Goal: Task Accomplishment & Management: Use online tool/utility

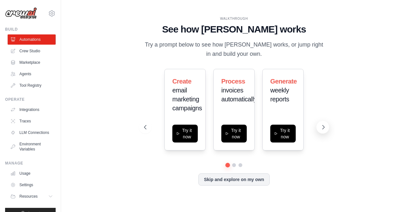
click at [321, 126] on icon at bounding box center [323, 127] width 6 height 6
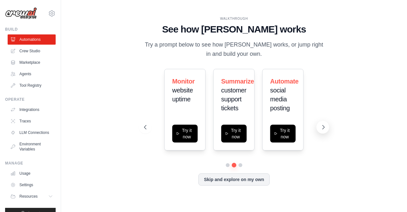
click at [321, 126] on icon at bounding box center [323, 127] width 6 height 6
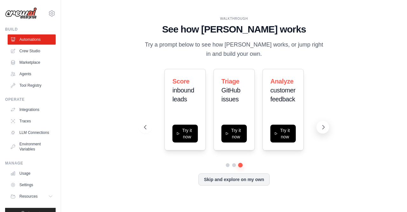
click at [321, 126] on icon at bounding box center [323, 127] width 6 height 6
click at [317, 128] on button at bounding box center [323, 127] width 13 height 13
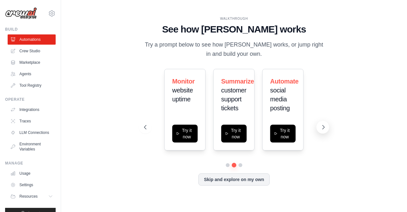
click at [321, 128] on icon at bounding box center [323, 127] width 6 height 6
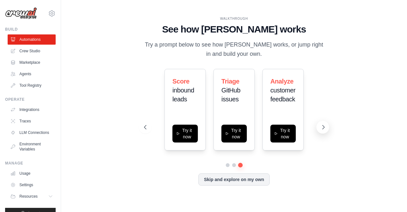
click at [319, 127] on button at bounding box center [323, 127] width 13 height 13
click at [320, 130] on icon at bounding box center [323, 127] width 6 height 6
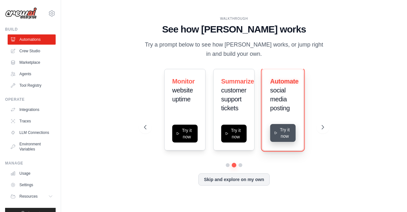
click at [285, 129] on button "Try it now" at bounding box center [282, 133] width 25 height 18
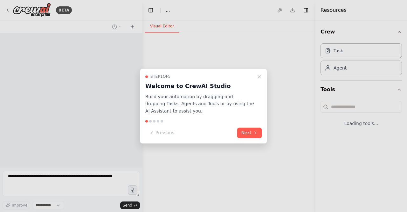
select select "****"
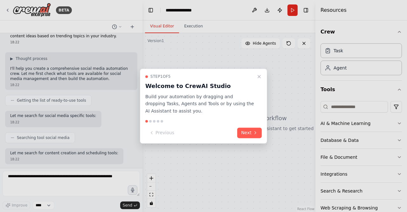
scroll to position [54, 0]
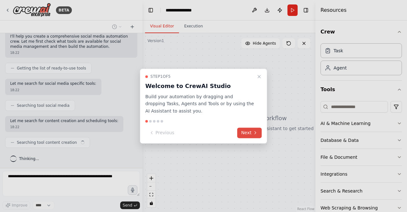
click at [248, 136] on button "Next" at bounding box center [249, 132] width 24 height 10
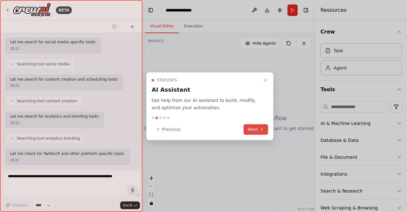
scroll to position [128, 0]
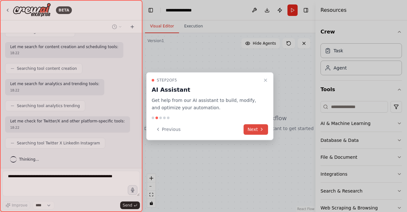
click at [252, 128] on button "Next" at bounding box center [256, 129] width 24 height 10
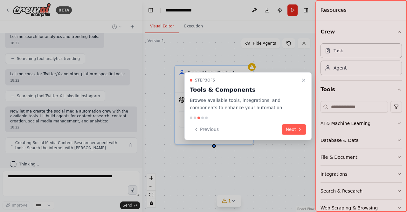
scroll to position [180, 0]
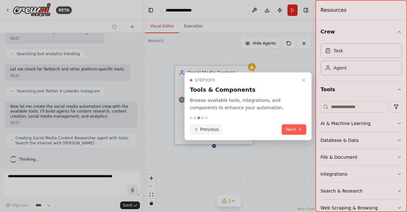
click at [215, 129] on button "Previous" at bounding box center [206, 129] width 33 height 10
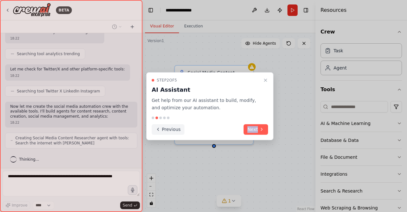
click at [215, 129] on div "Previous Next" at bounding box center [210, 129] width 116 height 10
click at [177, 127] on button "Previous" at bounding box center [168, 129] width 33 height 10
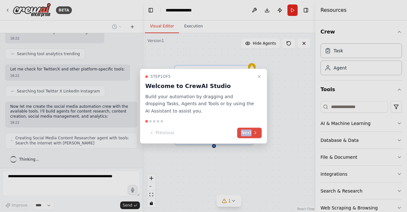
scroll to position [195, 0]
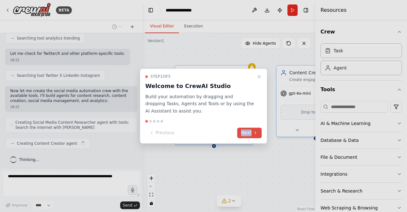
click at [249, 128] on button "Next" at bounding box center [249, 132] width 24 height 10
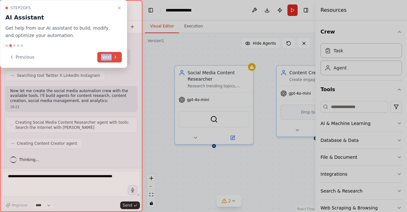
click at [108, 52] on button "Next" at bounding box center [109, 57] width 24 height 10
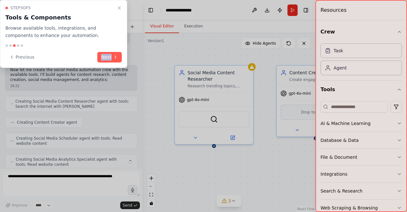
scroll to position [237, 0]
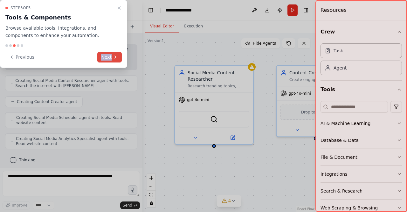
click at [113, 53] on button "Next" at bounding box center [109, 57] width 24 height 10
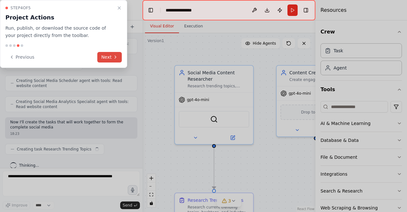
scroll to position [279, 0]
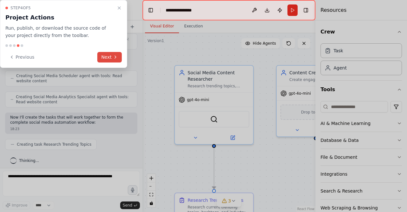
click at [113, 53] on button "Next" at bounding box center [109, 57] width 24 height 10
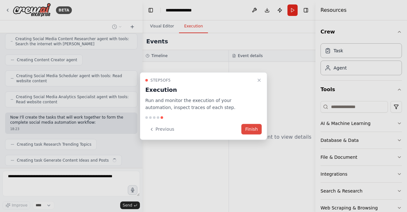
scroll to position [295, 0]
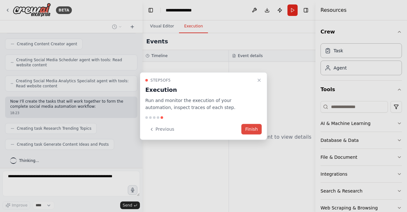
click at [252, 128] on button "Finish" at bounding box center [251, 129] width 20 height 10
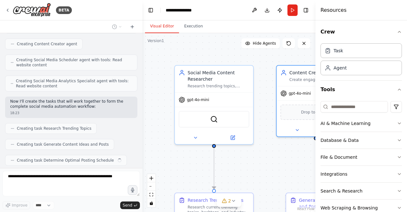
scroll to position [310, 0]
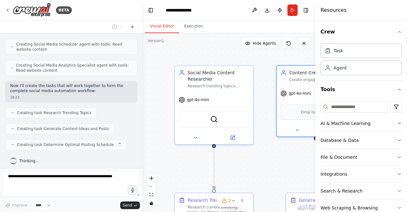
drag, startPoint x: 277, startPoint y: 114, endPoint x: 274, endPoint y: 115, distance: 4.1
click at [274, 115] on div ".deletable-edge-delete-btn { width: 20px; height: 20px; border: 0px solid #ffff…" at bounding box center [229, 122] width 173 height 178
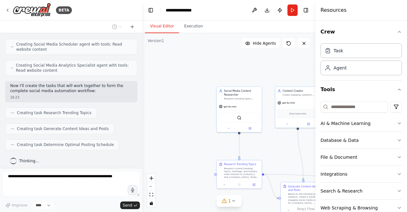
scroll to position [326, 0]
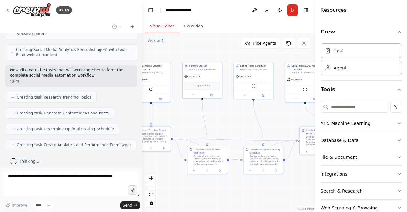
drag, startPoint x: 268, startPoint y: 152, endPoint x: 175, endPoint y: 125, distance: 96.5
click at [175, 125] on div ".deletable-edge-delete-btn { width: 20px; height: 20px; border: 0px solid #ffff…" at bounding box center [229, 122] width 173 height 178
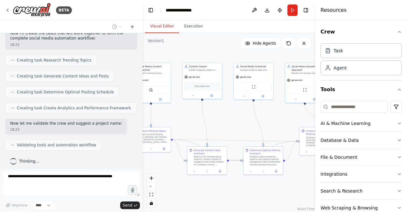
scroll to position [379, 0]
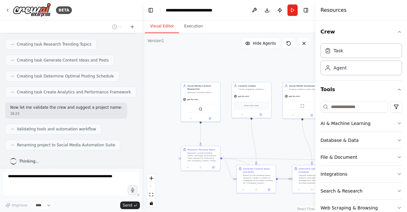
drag, startPoint x: 185, startPoint y: 124, endPoint x: 234, endPoint y: 143, distance: 52.5
click at [234, 143] on div ".deletable-edge-delete-btn { width: 20px; height: 20px; border: 0px solid #ffff…" at bounding box center [229, 122] width 173 height 178
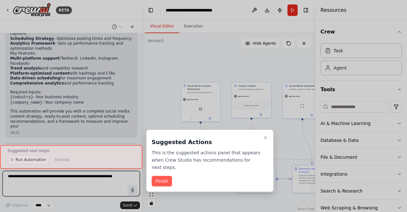
scroll to position [610, 0]
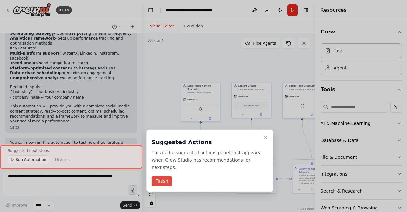
click at [164, 176] on button "Finish" at bounding box center [162, 181] width 20 height 10
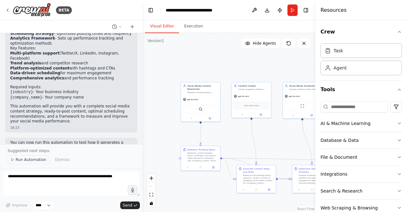
click at [40, 162] on span "Run Automation" at bounding box center [31, 159] width 31 height 5
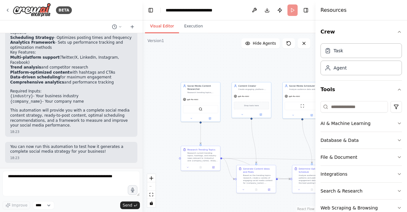
scroll to position [586, 0]
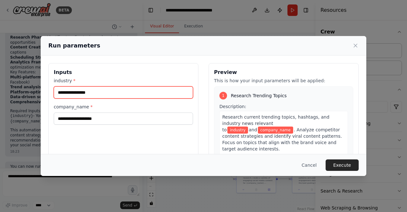
click at [150, 94] on input "industry *" at bounding box center [123, 92] width 139 height 12
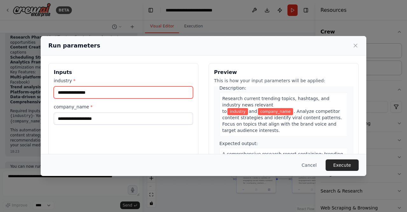
scroll to position [16, 0]
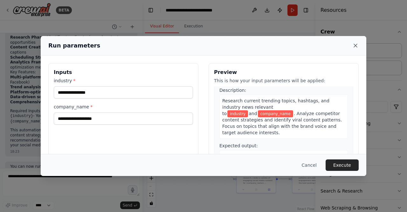
click at [355, 44] on icon at bounding box center [356, 45] width 6 height 6
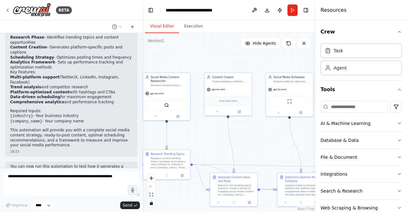
drag, startPoint x: 257, startPoint y: 66, endPoint x: 235, endPoint y: 54, distance: 25.7
click at [235, 54] on div ".deletable-edge-delete-btn { width: 20px; height: 20px; border: 0px solid #ffff…" at bounding box center [229, 122] width 173 height 178
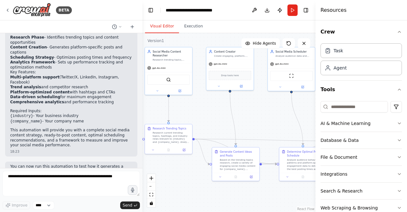
drag, startPoint x: 220, startPoint y: 58, endPoint x: 222, endPoint y: 31, distance: 26.2
click at [222, 31] on div "Visual Editor Execution Version 1 Show Tools Hide Agents .deletable-edge-delete…" at bounding box center [229, 115] width 173 height 191
click at [222, 31] on div "Visual Editor Execution" at bounding box center [229, 26] width 173 height 13
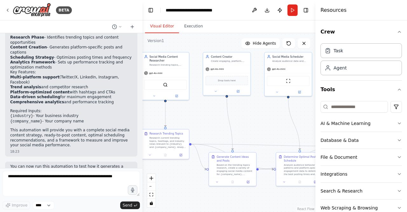
drag, startPoint x: 212, startPoint y: 99, endPoint x: 208, endPoint y: 105, distance: 6.7
click at [208, 105] on div ".deletable-edge-delete-btn { width: 20px; height: 20px; border: 0px solid #ffff…" at bounding box center [229, 122] width 173 height 178
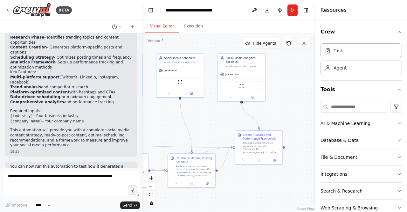
drag, startPoint x: 256, startPoint y: 108, endPoint x: 148, endPoint y: 109, distance: 108.2
click at [148, 109] on div ".deletable-edge-delete-btn { width: 20px; height: 20px; border: 0px solid #ffff…" at bounding box center [229, 122] width 173 height 178
click at [5, 6] on div "BETA" at bounding box center [38, 10] width 67 height 14
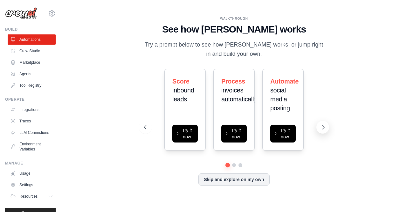
click at [323, 125] on icon at bounding box center [323, 127] width 6 height 6
click at [325, 128] on icon at bounding box center [323, 127] width 6 height 6
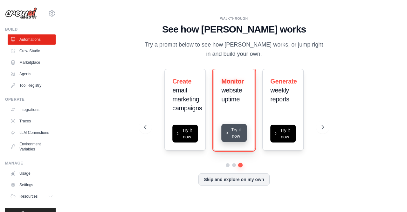
click at [237, 137] on button "Try it now" at bounding box center [233, 133] width 25 height 18
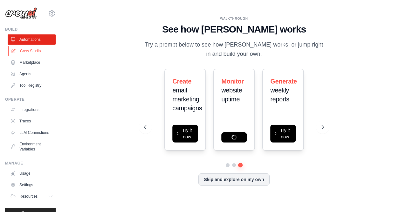
click at [36, 53] on link "Crew Studio" at bounding box center [32, 51] width 48 height 10
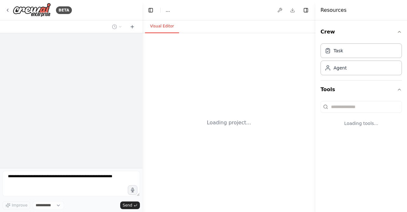
select select "****"
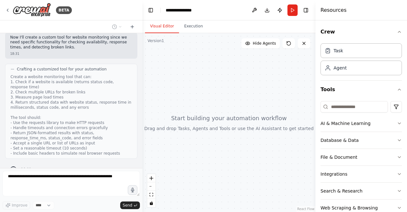
scroll to position [194, 0]
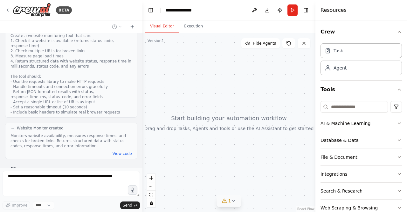
click at [232, 203] on button "1" at bounding box center [229, 201] width 24 height 12
click at [284, 177] on div at bounding box center [229, 122] width 173 height 178
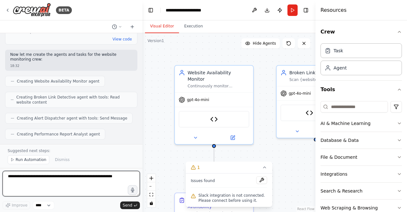
scroll to position [308, 0]
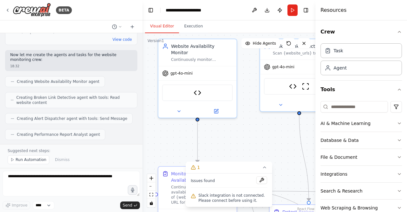
drag, startPoint x: 165, startPoint y: 137, endPoint x: 149, endPoint y: 111, distance: 31.2
click at [149, 111] on div ".deletable-edge-delete-btn { width: 20px; height: 20px; border: 0px solid #ffff…" at bounding box center [229, 122] width 173 height 178
click at [264, 170] on icon at bounding box center [264, 166] width 5 height 5
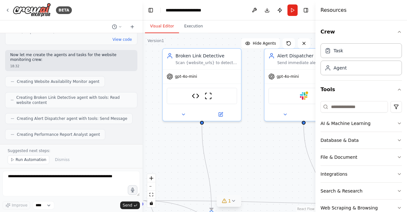
drag, startPoint x: 228, startPoint y: 148, endPoint x: 130, endPoint y: 157, distance: 97.8
click at [130, 157] on div "BETA Set up a crew that continuously monitors your website availability, checks…" at bounding box center [203, 106] width 407 height 212
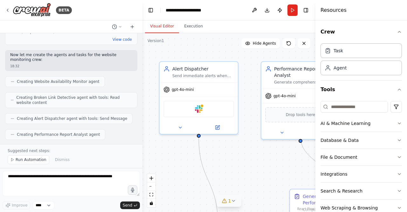
drag, startPoint x: 268, startPoint y: 150, endPoint x: 163, endPoint y: 163, distance: 105.8
click at [163, 163] on div ".deletable-edge-delete-btn { width: 20px; height: 20px; border: 0px solid #ffff…" at bounding box center [229, 122] width 173 height 178
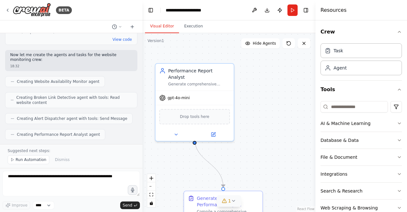
drag, startPoint x: 256, startPoint y: 160, endPoint x: 150, endPoint y: 162, distance: 106.0
click at [150, 162] on div ".deletable-edge-delete-btn { width: 20px; height: 20px; border: 0px solid #ffff…" at bounding box center [229, 122] width 173 height 178
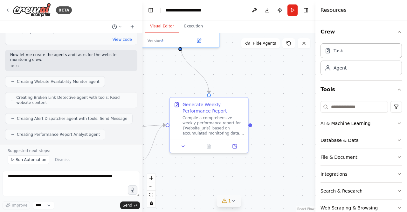
drag, startPoint x: 291, startPoint y: 121, endPoint x: 277, endPoint y: 27, distance: 94.6
click at [277, 27] on div "Visual Editor Execution Version 1 Show Tools Hide Agents .deletable-edge-delete…" at bounding box center [229, 115] width 173 height 191
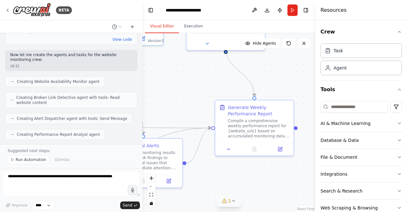
drag, startPoint x: 276, startPoint y: 99, endPoint x: 322, endPoint y: 102, distance: 45.6
click at [322, 102] on div "BETA Set up a crew that continuously monitors your website availability, checks…" at bounding box center [203, 106] width 407 height 212
click at [5, 9] on icon at bounding box center [7, 10] width 5 height 5
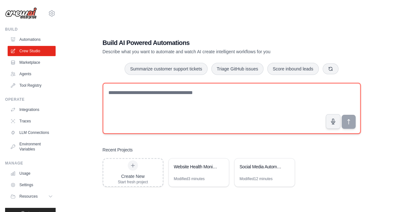
click at [116, 96] on textarea at bounding box center [232, 108] width 258 height 51
type textarea "*"
type textarea "**********"
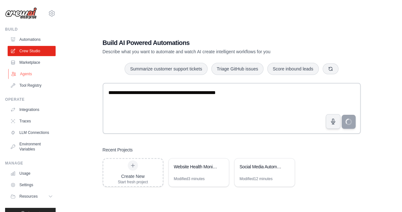
click at [45, 71] on link "Agents" at bounding box center [32, 74] width 48 height 10
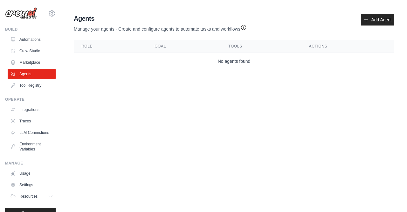
click at [227, 47] on th "Tools" at bounding box center [261, 46] width 80 height 13
click at [227, 63] on td "No agents found" at bounding box center [234, 61] width 321 height 17
click at [368, 12] on div "Agents Manage your agents - Create and configure agents to automate tasks and w…" at bounding box center [234, 41] width 326 height 60
click at [366, 17] on link "Add Agent" at bounding box center [377, 19] width 33 height 11
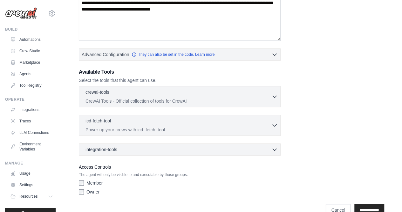
scroll to position [128, 0]
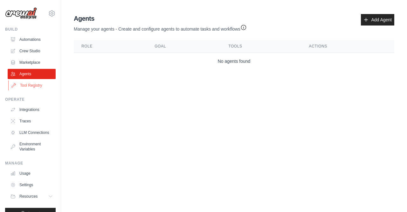
click at [31, 85] on link "Tool Registry" at bounding box center [32, 85] width 48 height 10
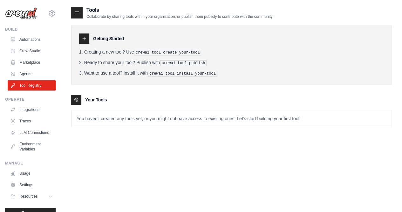
scroll to position [13, 0]
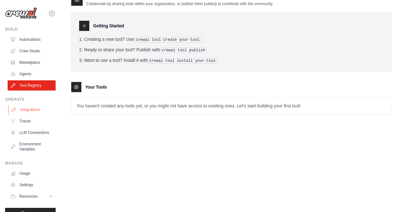
click at [31, 112] on link "Integrations" at bounding box center [32, 109] width 48 height 10
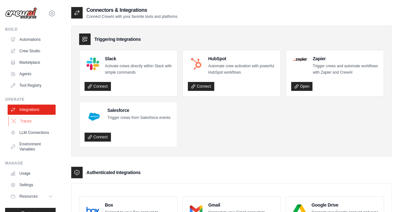
click at [27, 124] on link "Traces" at bounding box center [32, 121] width 48 height 10
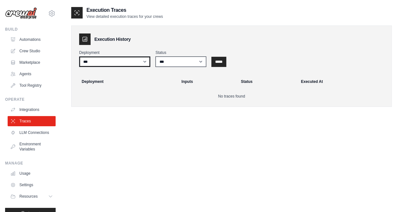
click at [145, 58] on select "***" at bounding box center [114, 61] width 71 height 10
click at [33, 129] on link "LLM Connections" at bounding box center [32, 132] width 48 height 10
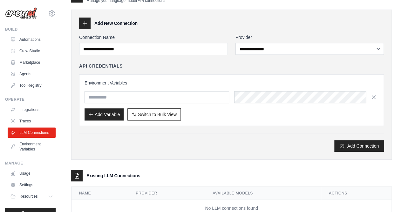
scroll to position [36, 0]
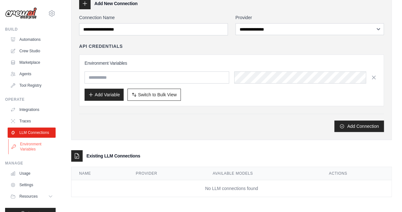
click at [11, 154] on link "Environment Variables" at bounding box center [32, 146] width 48 height 15
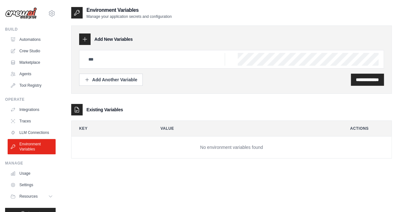
scroll to position [17, 0]
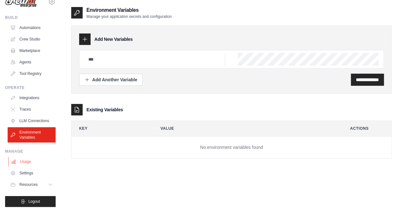
click at [30, 161] on link "Usage" at bounding box center [32, 161] width 48 height 10
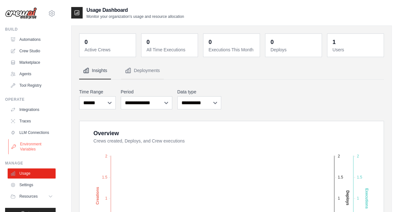
scroll to position [17, 0]
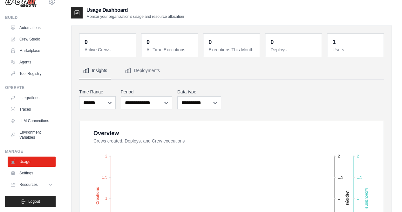
click at [82, 174] on div "Overview Crews created, Deploys, and Crew executions Created Deploys Executions…" at bounding box center [232, 195] width 304 height 149
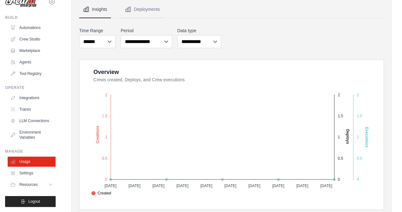
scroll to position [179, 0]
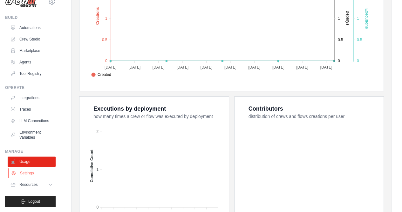
click at [31, 177] on link "Settings" at bounding box center [32, 173] width 48 height 10
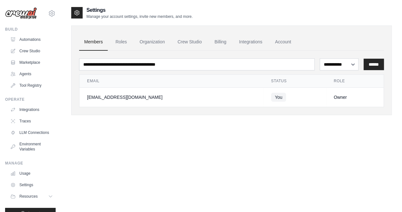
click at [25, 23] on div "8653099307@g.ecc.u-tokyo.ac.jp Settings Build Automations Crew Studio Marketpla…" at bounding box center [30, 106] width 61 height 212
click at [25, 17] on img at bounding box center [21, 13] width 32 height 12
click at [22, 19] on img at bounding box center [21, 13] width 32 height 12
click at [22, 39] on link "Automations" at bounding box center [32, 39] width 48 height 10
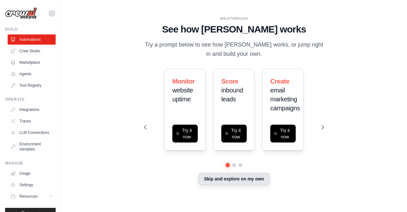
click at [217, 179] on button "Skip and explore on my own" at bounding box center [234, 178] width 71 height 12
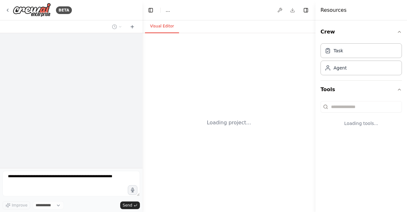
select select "****"
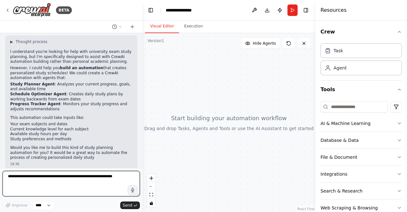
scroll to position [34, 0]
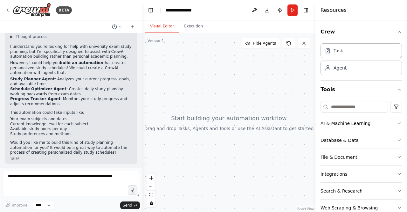
click at [116, 96] on li "Schedule Optimizer Agent : Creates daily study plans by working backwards from …" at bounding box center [71, 92] width 122 height 10
drag, startPoint x: 45, startPoint y: 79, endPoint x: 4, endPoint y: 81, distance: 40.1
click at [4, 81] on div "大学の定期試験に向けて自分の現状と目標と[DEMOGRAPHIC_DATA]に使える勉強時間から逆算して今日何をやればいいか教えてくれるもの 18:36 ▶ …" at bounding box center [71, 100] width 143 height 135
copy strong "Study Planner Agen"
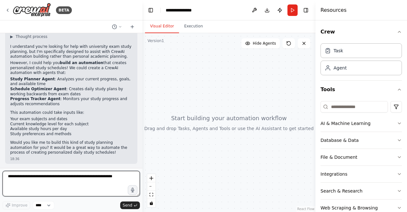
click at [53, 176] on textarea at bounding box center [71, 183] width 137 height 25
paste textarea "**********"
type textarea "**********"
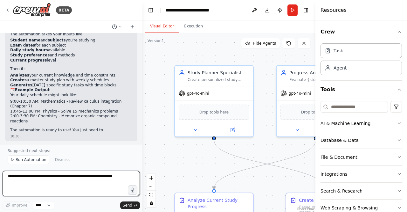
scroll to position [557, 0]
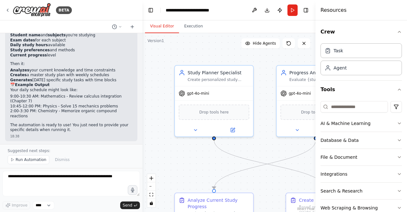
click at [88, 102] on div "Perfect! I've created your AI University Study Planner automation with three sp…" at bounding box center [71, 51] width 122 height 161
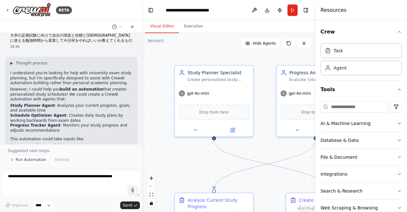
scroll to position [0, 0]
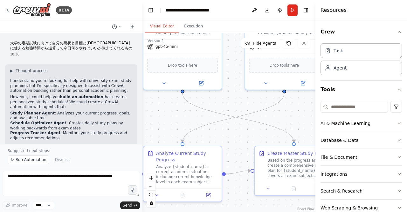
drag, startPoint x: 168, startPoint y: 124, endPoint x: 137, endPoint y: 77, distance: 56.4
click at [137, 77] on div "BETA 大学の定期試験に向けて自分の現状と目標と[DEMOGRAPHIC_DATA]に使える勉強時間から逆算して今日何をやればいいか教えてくれるもの 18:…" at bounding box center [203, 106] width 407 height 212
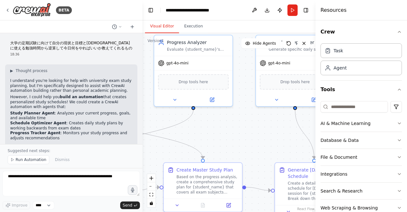
drag, startPoint x: 172, startPoint y: 117, endPoint x: 81, endPoint y: 133, distance: 92.5
click at [81, 133] on div "BETA 大学の定期試験に向けて自分の現状と目標と[DEMOGRAPHIC_DATA]に使える勉強時間から逆算して今日何をやればいいか教えてくれるもの 18:…" at bounding box center [203, 106] width 407 height 212
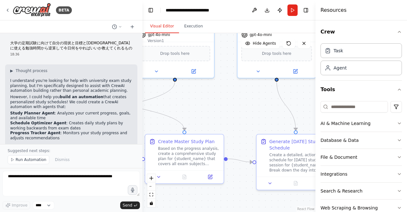
drag, startPoint x: 239, startPoint y: 130, endPoint x: 220, endPoint y: 102, distance: 33.8
click at [220, 102] on div ".deletable-edge-delete-btn { width: 20px; height: 20px; border: 0px solid #ffff…" at bounding box center [229, 122] width 173 height 178
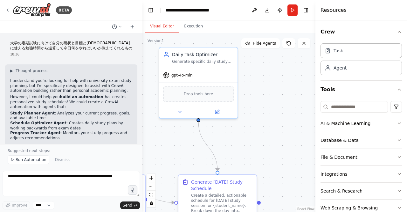
drag, startPoint x: 248, startPoint y: 106, endPoint x: 169, endPoint y: 146, distance: 88.1
click at [169, 146] on div ".deletable-edge-delete-btn { width: 20px; height: 20px; border: 0px solid #ffff…" at bounding box center [229, 122] width 173 height 178
click at [196, 99] on div "Drop tools here" at bounding box center [198, 92] width 71 height 15
click at [262, 95] on div ".deletable-edge-delete-btn { width: 20px; height: 20px; border: 0px solid #ffff…" at bounding box center [229, 122] width 173 height 178
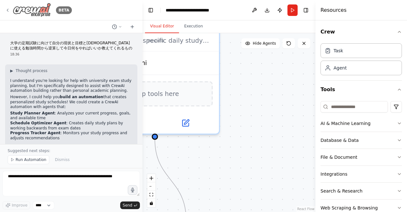
click at [8, 10] on icon at bounding box center [7, 10] width 5 height 5
